Goal: Task Accomplishment & Management: Manage account settings

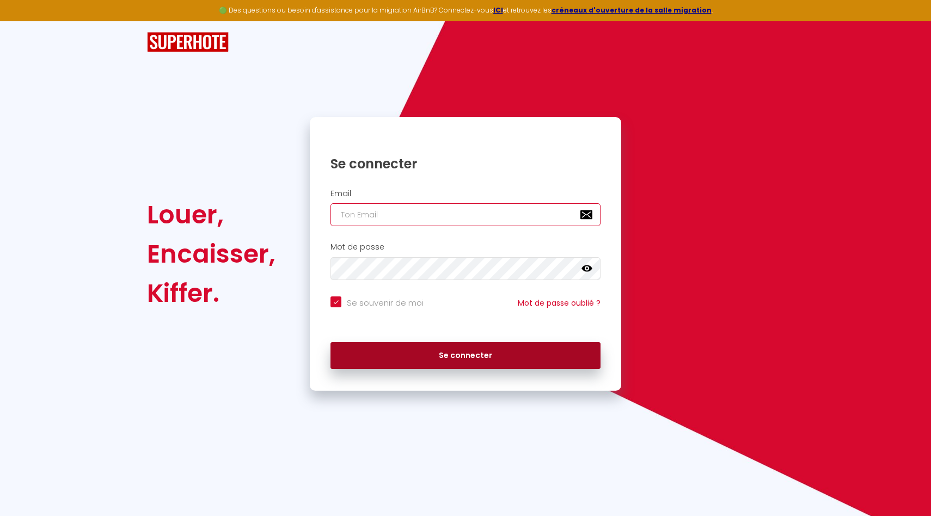
type input "[EMAIL_ADDRESS][DOMAIN_NAME]"
click at [432, 358] on button "Se connecter" at bounding box center [466, 355] width 270 height 27
checkbox input "true"
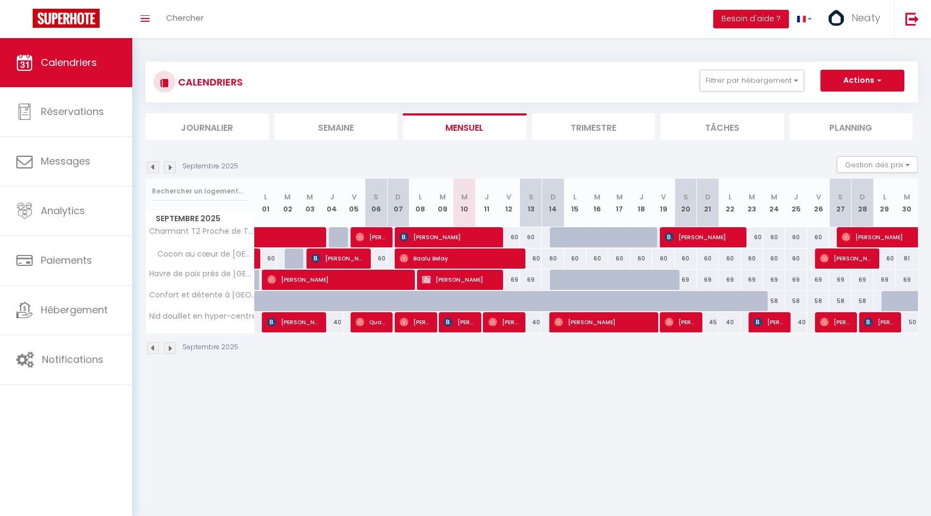
click at [168, 167] on img at bounding box center [170, 167] width 12 height 12
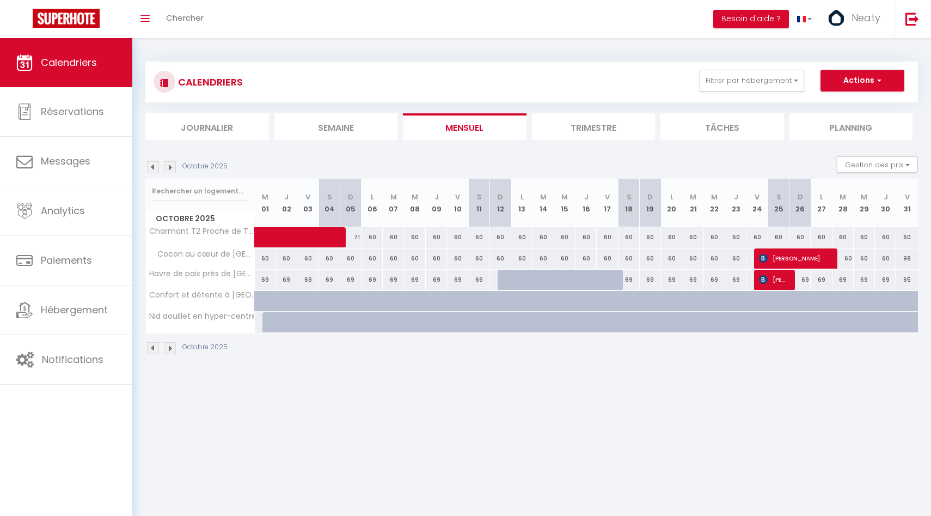
click at [153, 168] on img at bounding box center [153, 167] width 12 height 12
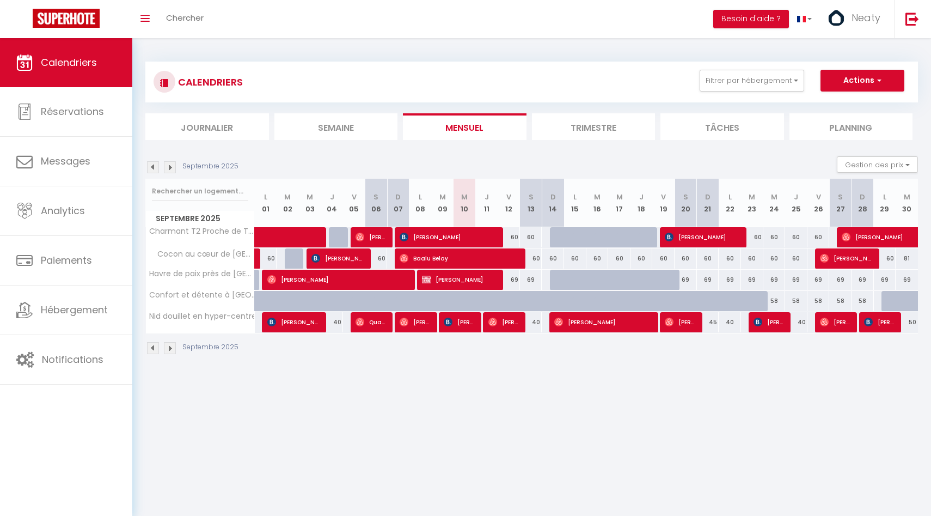
click at [153, 168] on img at bounding box center [153, 167] width 12 height 12
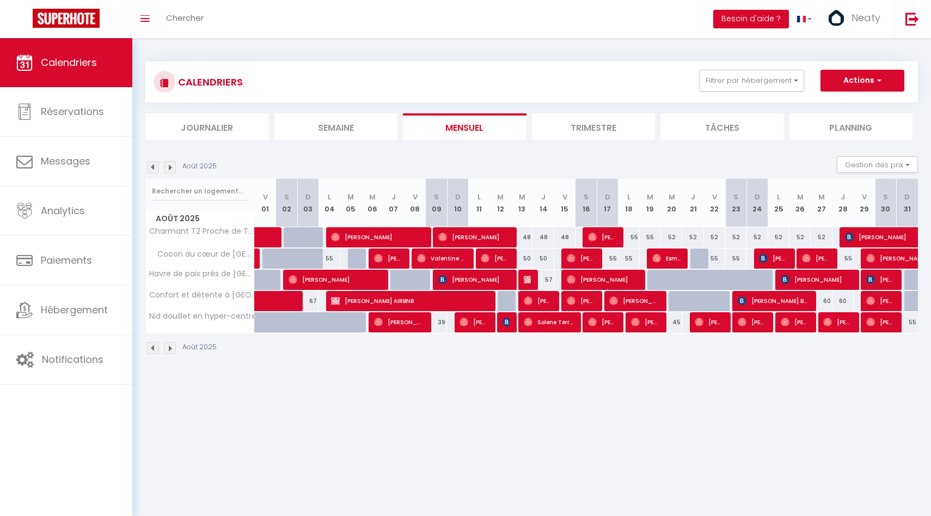
click at [167, 168] on img at bounding box center [170, 167] width 12 height 12
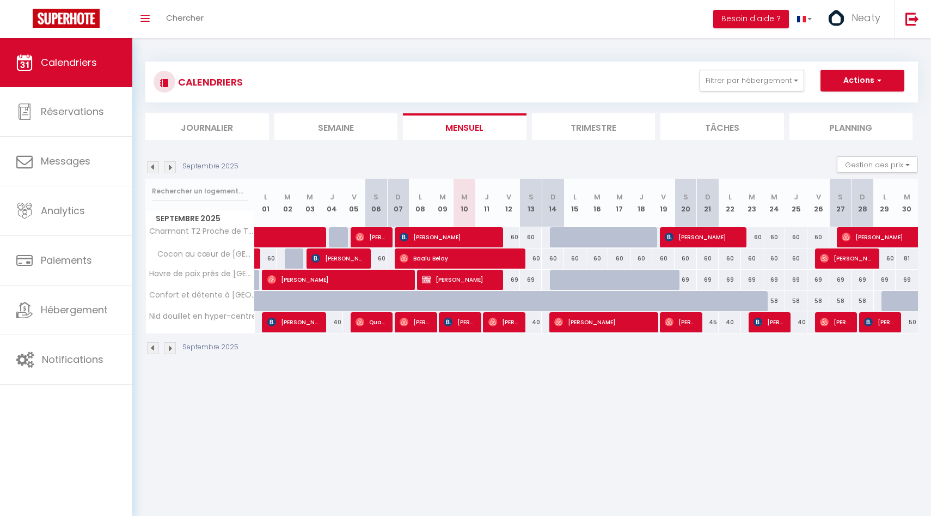
click at [167, 168] on img at bounding box center [170, 167] width 12 height 12
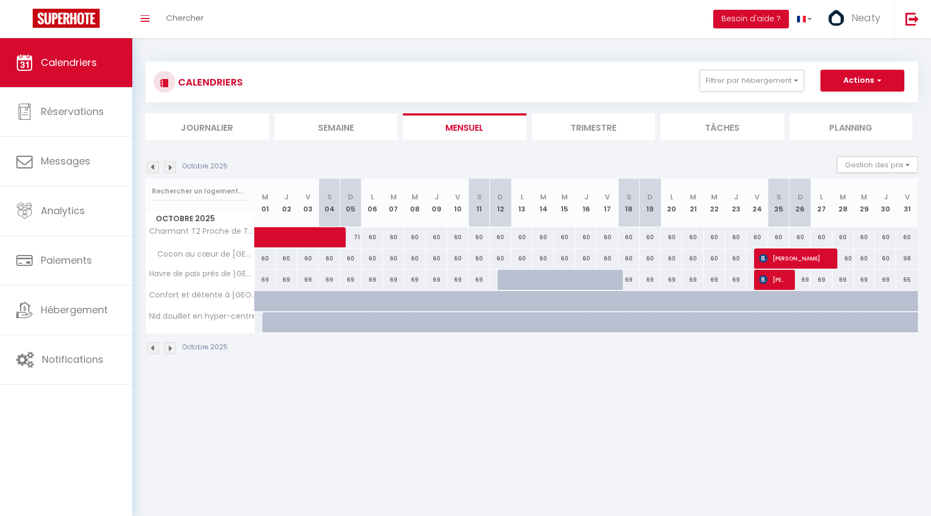
click at [167, 168] on img at bounding box center [170, 167] width 12 height 12
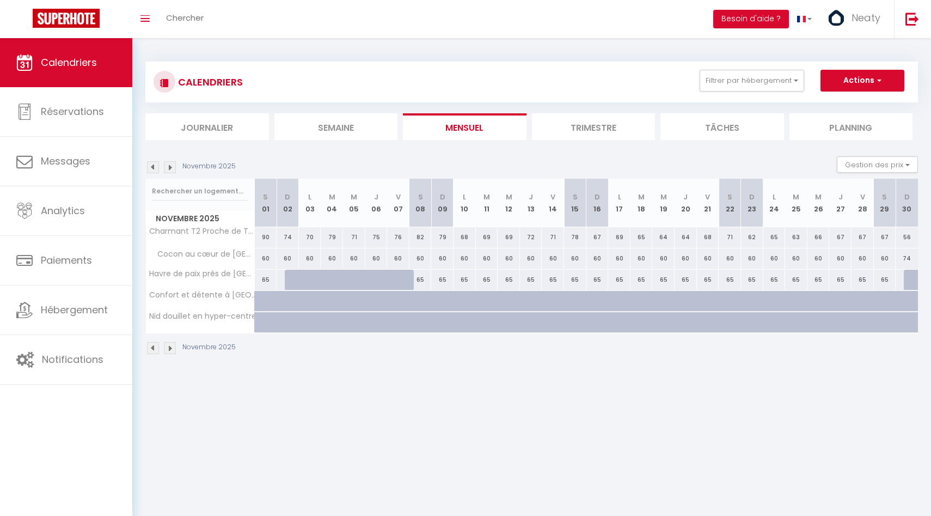
click at [167, 168] on img at bounding box center [170, 167] width 12 height 12
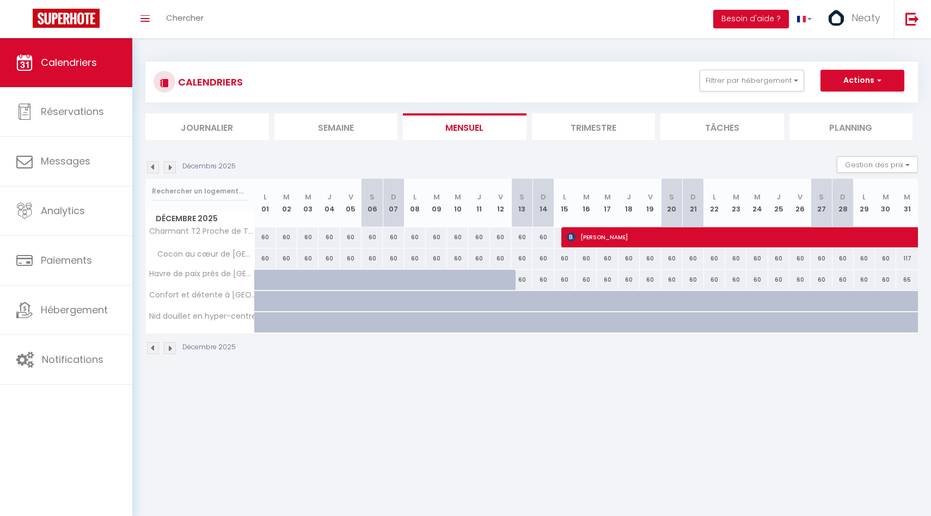
click at [167, 168] on img at bounding box center [170, 167] width 12 height 12
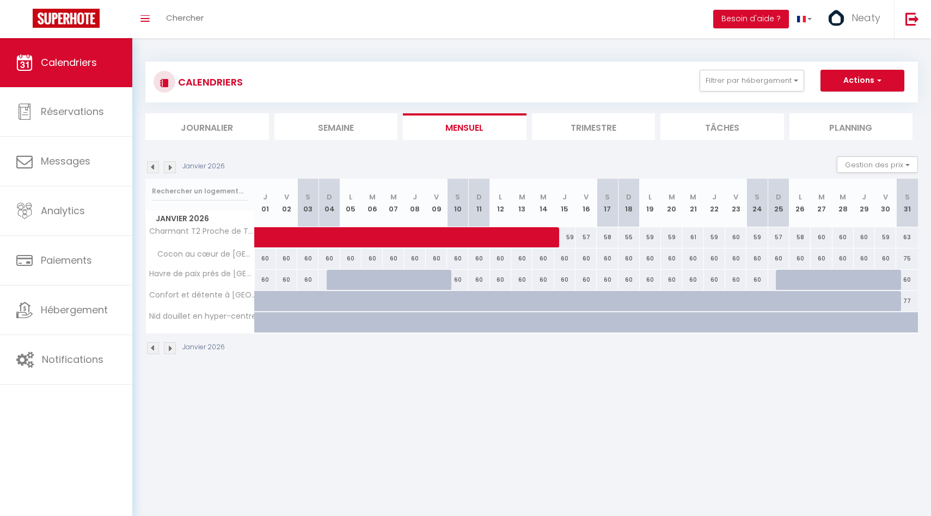
click at [167, 168] on img at bounding box center [170, 167] width 12 height 12
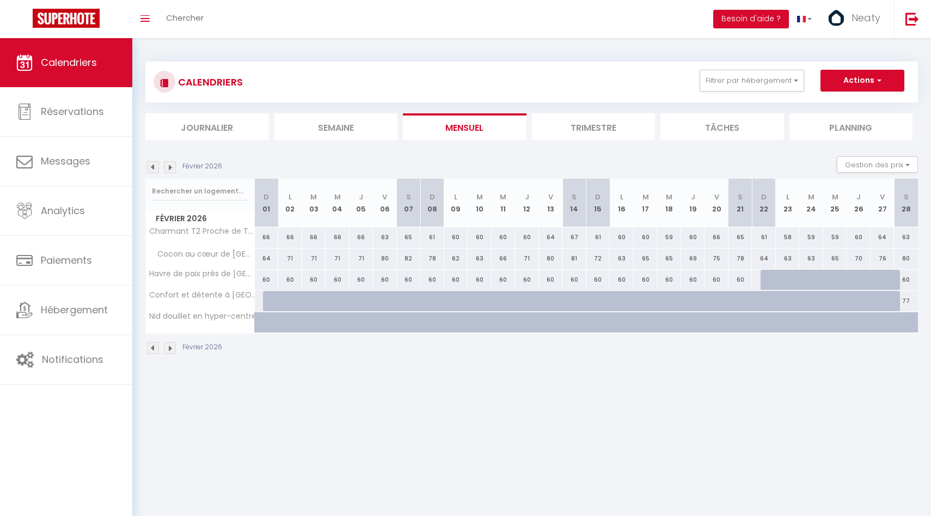
click at [167, 168] on img at bounding box center [170, 167] width 12 height 12
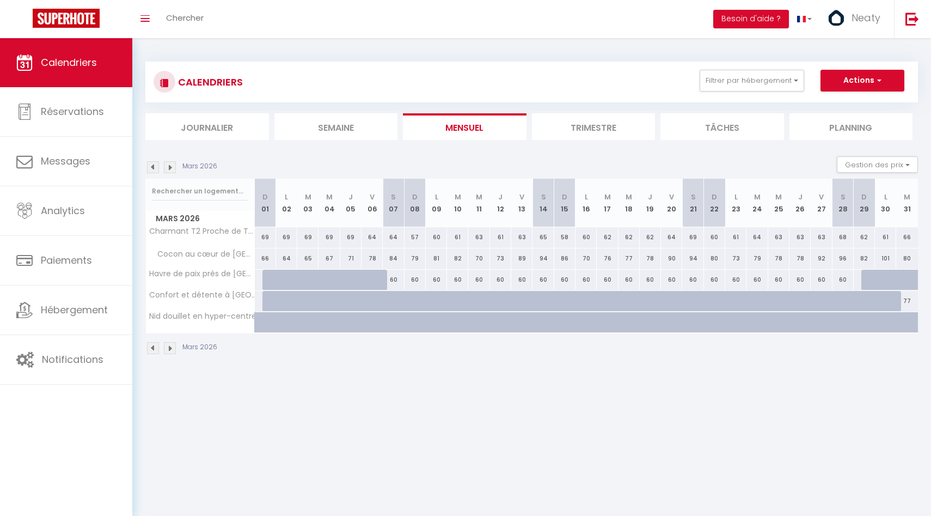
click at [155, 169] on img at bounding box center [153, 167] width 12 height 12
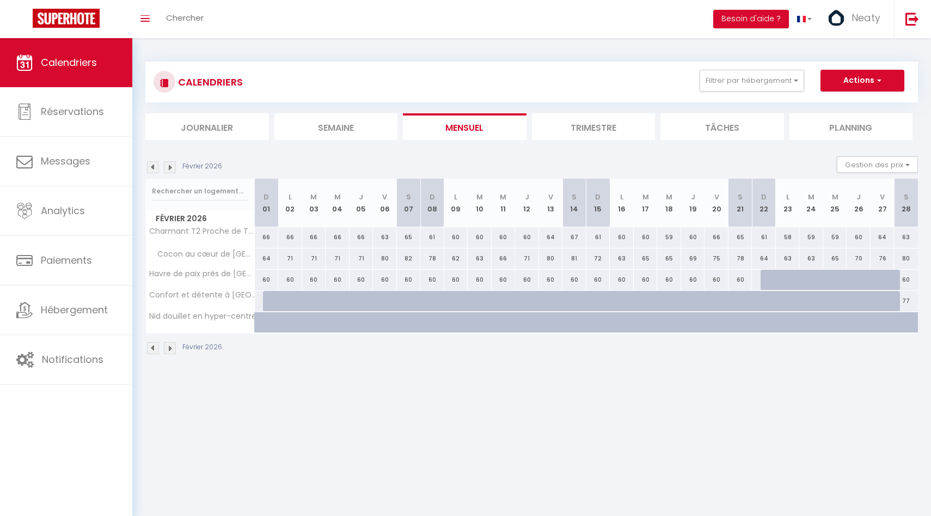
click at [155, 169] on img at bounding box center [153, 167] width 12 height 12
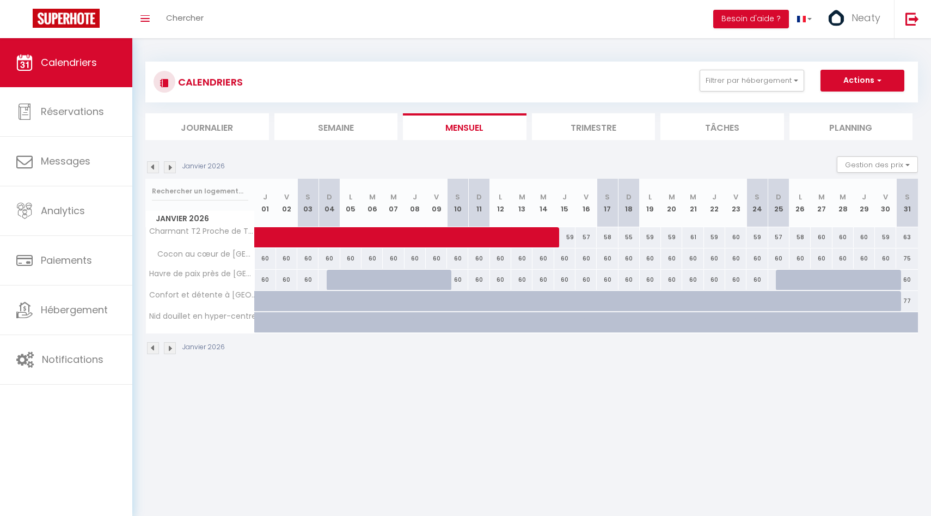
click at [155, 169] on img at bounding box center [153, 167] width 12 height 12
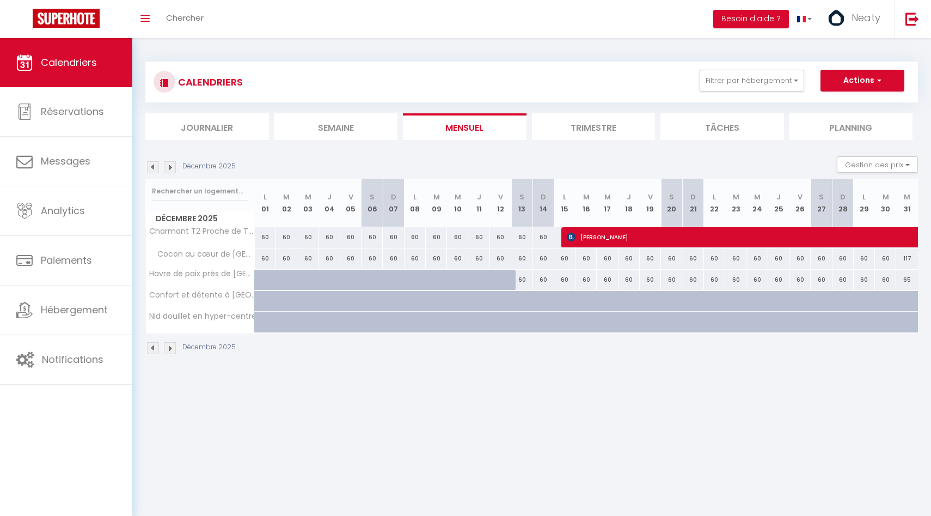
click at [155, 169] on img at bounding box center [153, 167] width 12 height 12
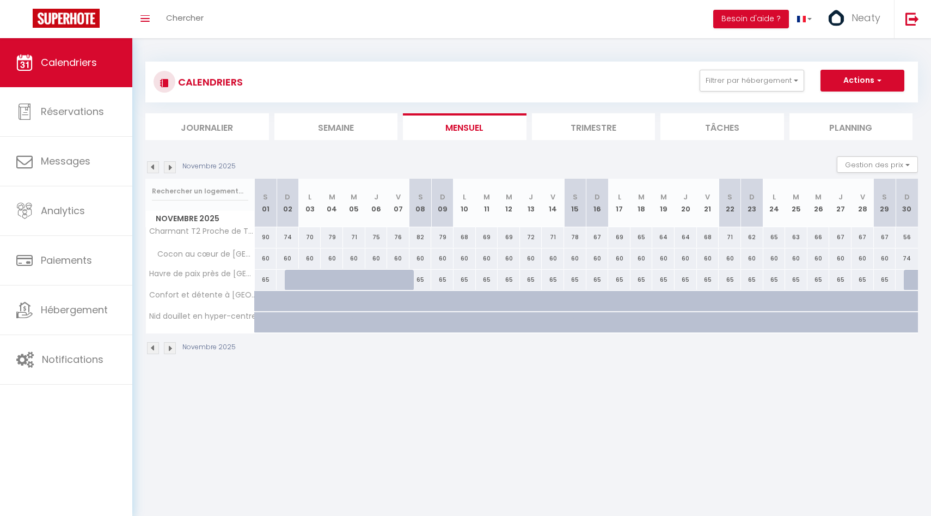
click at [155, 169] on img at bounding box center [153, 167] width 12 height 12
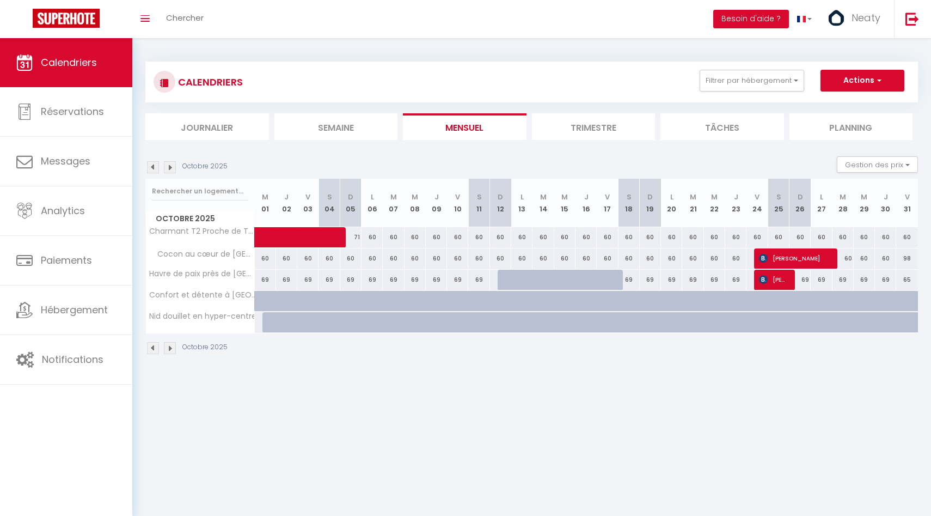
click at [155, 169] on img at bounding box center [153, 167] width 12 height 12
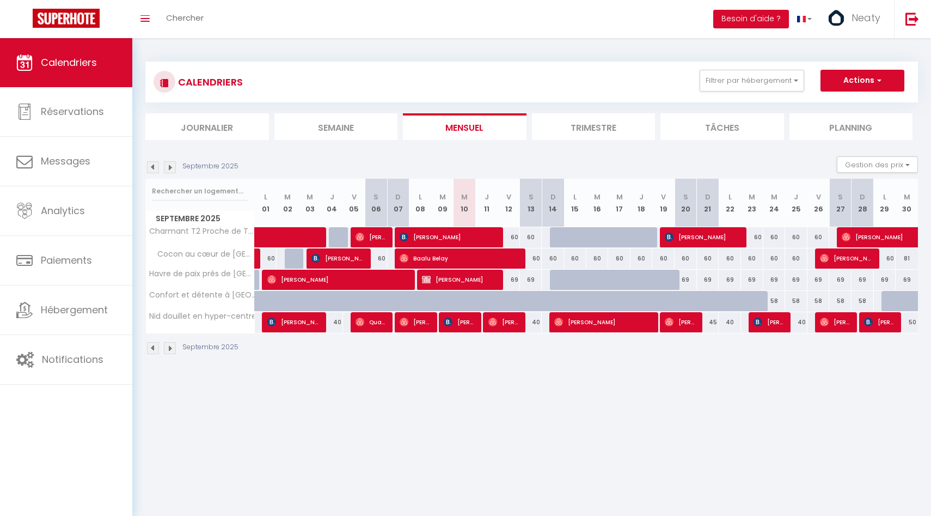
click at [155, 169] on img at bounding box center [153, 167] width 12 height 12
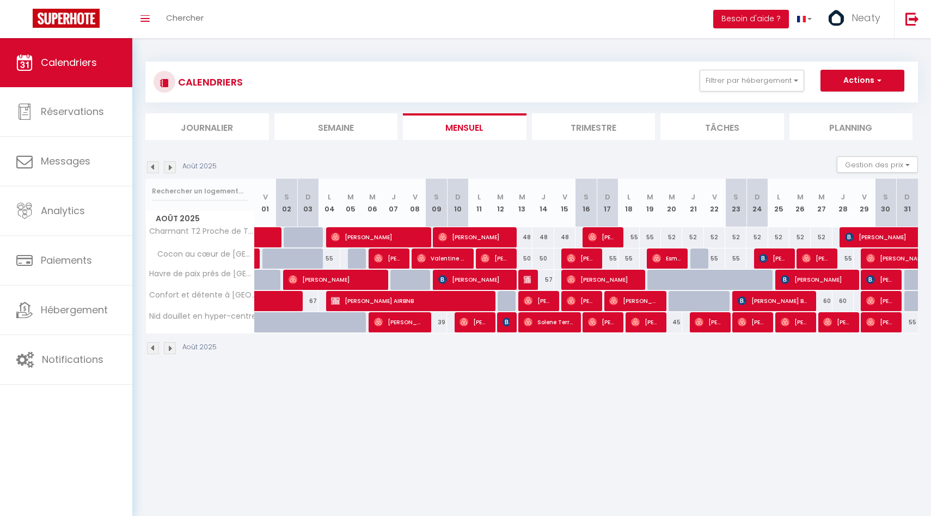
click at [168, 170] on img at bounding box center [170, 167] width 12 height 12
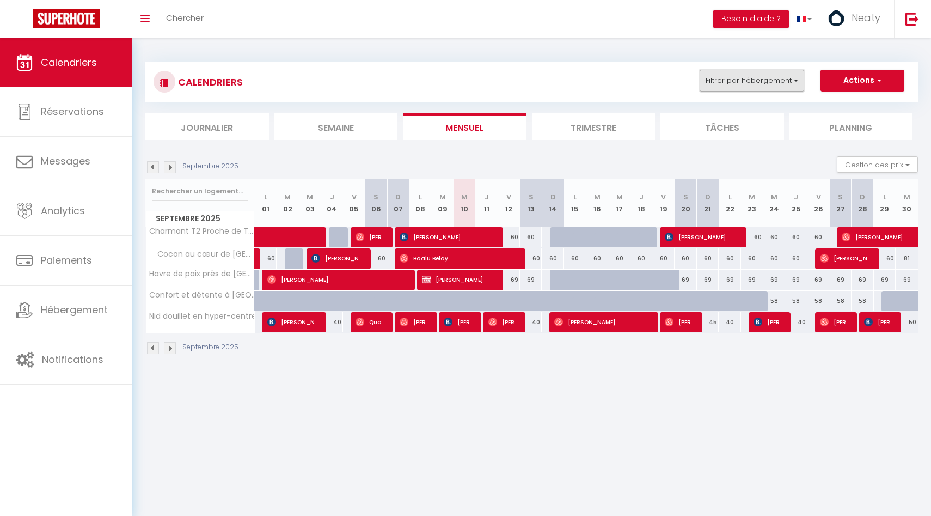
click at [765, 88] on button "Filtrer par hébergement" at bounding box center [752, 81] width 105 height 22
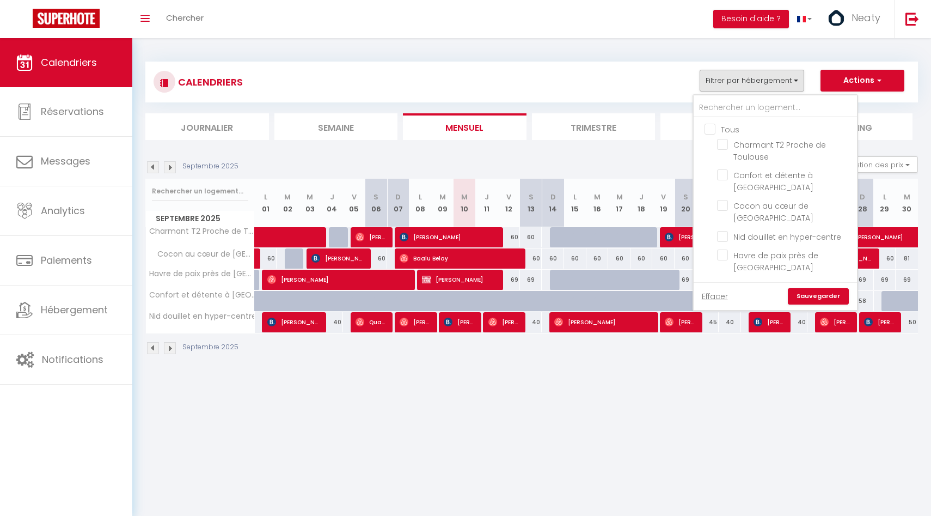
click at [235, 394] on body "🟢 Des questions ou besoin d'assistance pour la migration AirBnB? Connectez-vous…" at bounding box center [465, 296] width 931 height 516
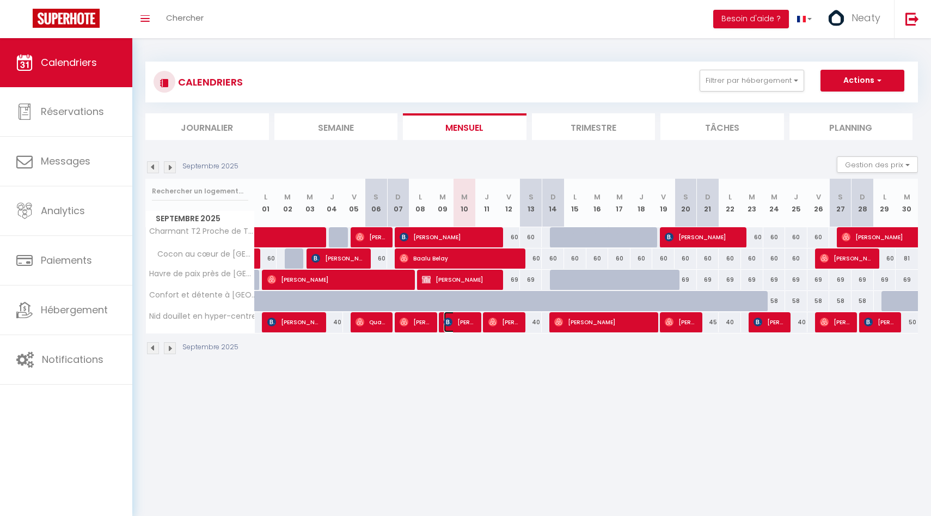
click at [472, 325] on span "[PERSON_NAME]" at bounding box center [459, 321] width 30 height 21
select select "OK"
select select "KO"
select select "0"
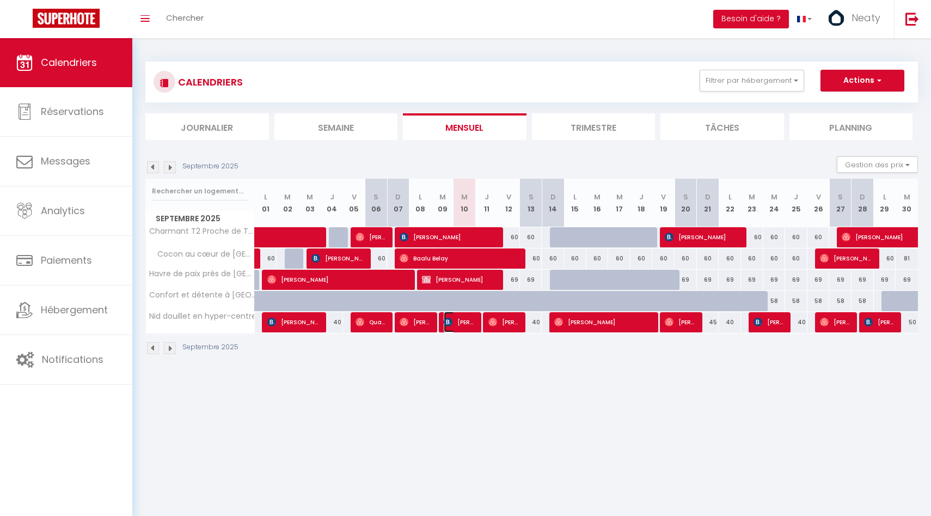
select select "1"
select select
